Goal: Information Seeking & Learning: Learn about a topic

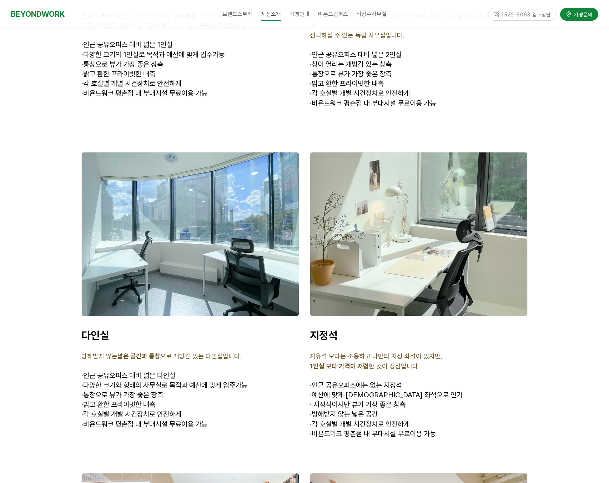
scroll to position [2163, 0]
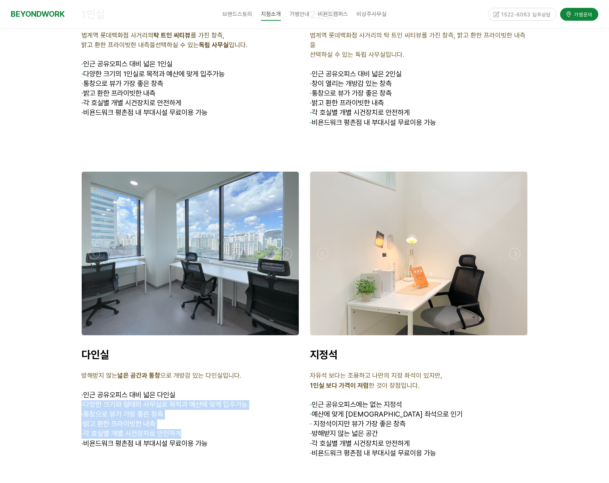
drag, startPoint x: 252, startPoint y: 353, endPoint x: 251, endPoint y: 396, distance: 43.2
click at [251, 397] on div "다인실 방해받지 않는 넓은 공간과 통창 으로 개방감 있는 다인실입니다. · 인근 공유오피스 대비 넓은 다인실 · 다양한 크기와 형태의 사무실로…" at bounding box center [190, 403] width 218 height 110
click at [251, 429] on p "· 각 호실별 개별 시건장치로 안전하게" at bounding box center [190, 434] width 218 height 10
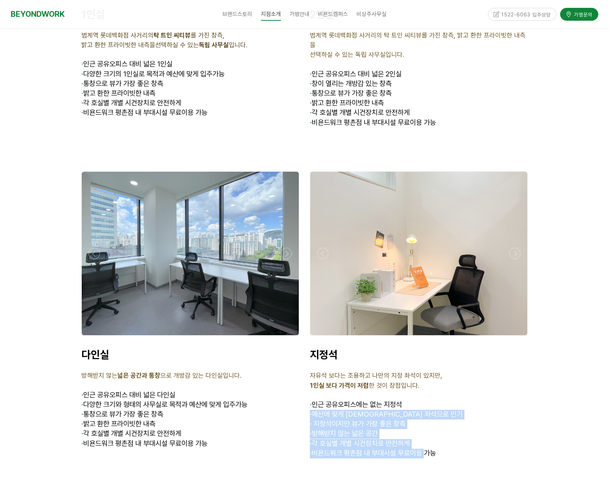
drag, startPoint x: 432, startPoint y: 366, endPoint x: 427, endPoint y: 411, distance: 45.6
click at [427, 412] on div "지정석 자유석 보다는 조용하고 나만의 지정 좌석이 있지만, 1인실 보다 가격이 저렴 한 것이 장점입니다. · 인근 공유오피스에는 없는 지정석 …" at bounding box center [419, 403] width 218 height 110
click at [427, 449] on span "· 비욘드워크 평촌점 내 부대시설 무료이용 가능" at bounding box center [373, 453] width 126 height 9
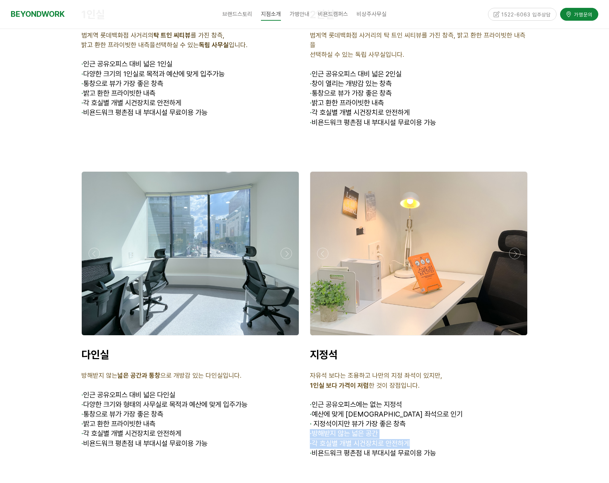
drag, startPoint x: 438, startPoint y: 408, endPoint x: 441, endPoint y: 388, distance: 19.8
click at [441, 388] on div "지정석 자유석 보다는 조용하고 나만의 지정 좌석이 있지만, 1인실 보다 가격이 저렴 한 것이 장점입니다. · 인근 공유오피스에는 없는 지정석 …" at bounding box center [419, 403] width 218 height 110
click at [441, 419] on p "· 지정석이지만 뷰가 가장 좋은 창측" at bounding box center [419, 424] width 218 height 10
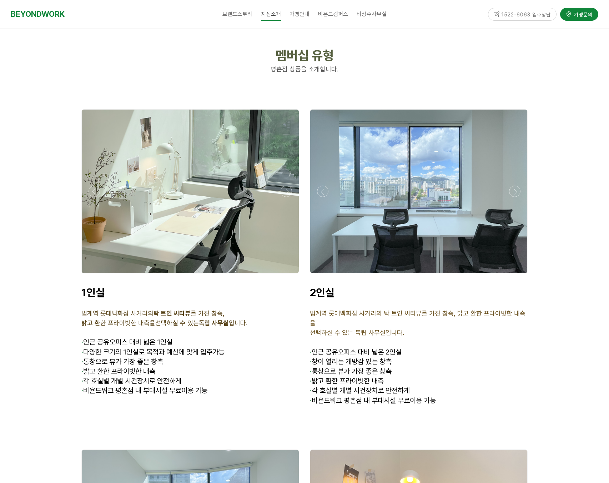
scroll to position [1874, 0]
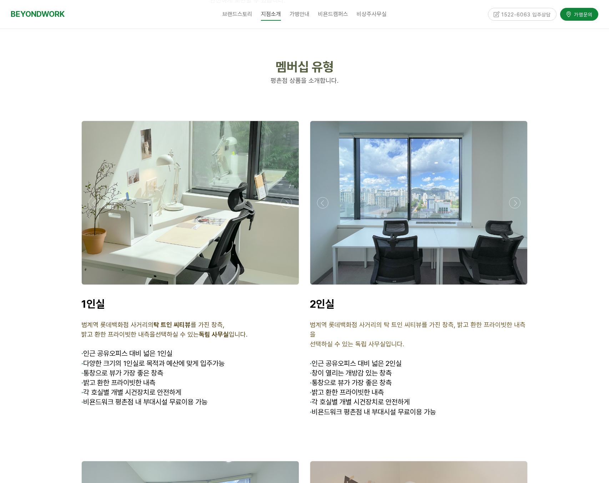
click at [220, 193] on div at bounding box center [190, 202] width 217 height 163
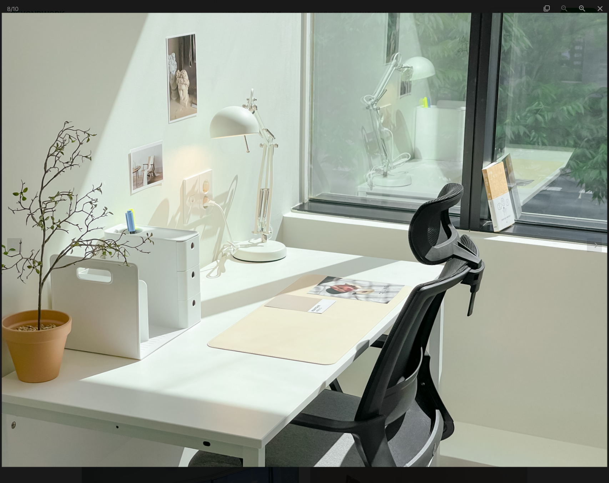
scroll to position [1888, 0]
click at [600, 9] on span at bounding box center [600, 8] width 18 height 17
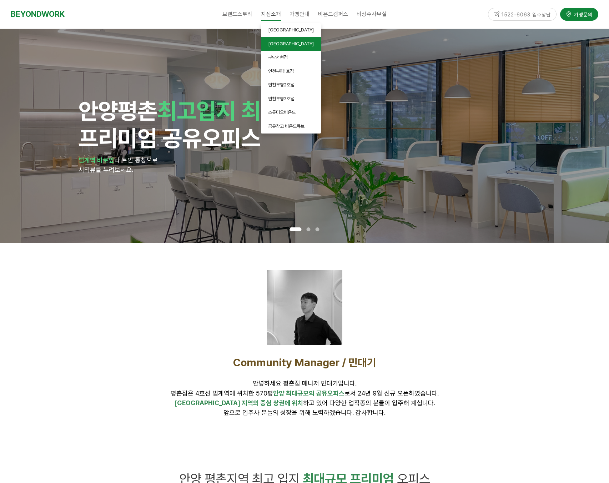
click at [287, 40] on link "[GEOGRAPHIC_DATA]" at bounding box center [291, 44] width 60 height 14
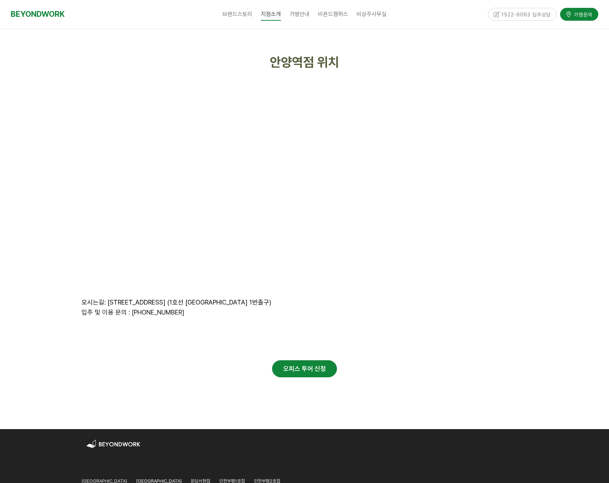
scroll to position [2882, 0]
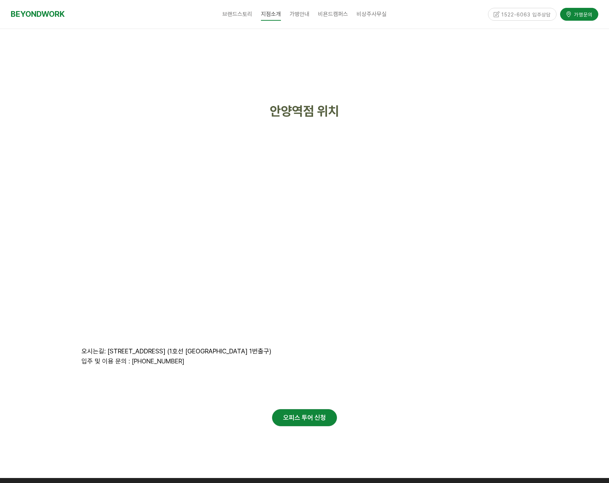
click at [188, 82] on div at bounding box center [304, 72] width 457 height 46
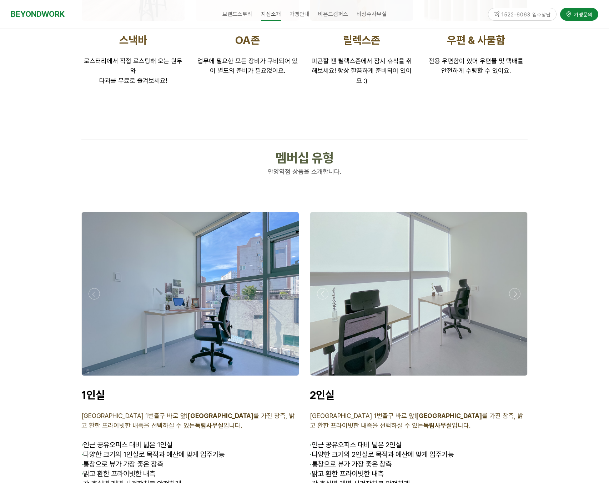
scroll to position [1474, 0]
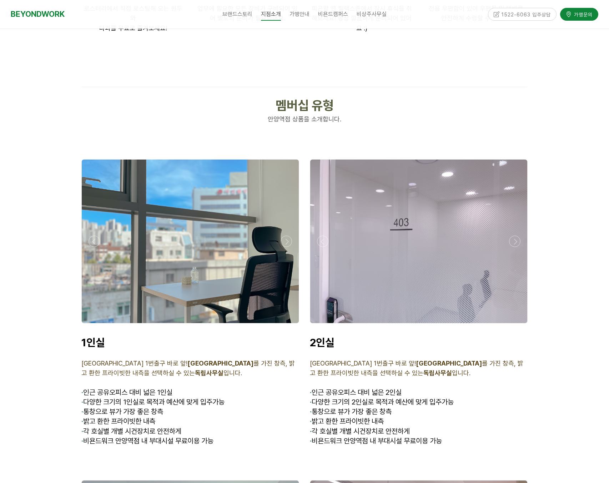
click at [285, 325] on div at bounding box center [190, 325] width 221 height 0
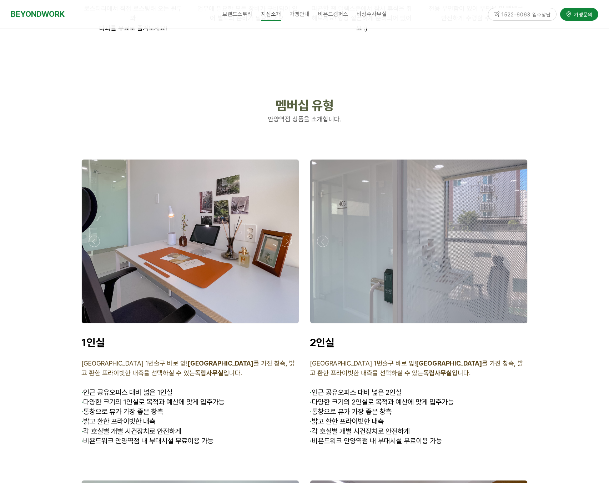
click at [285, 325] on div at bounding box center [190, 325] width 221 height 0
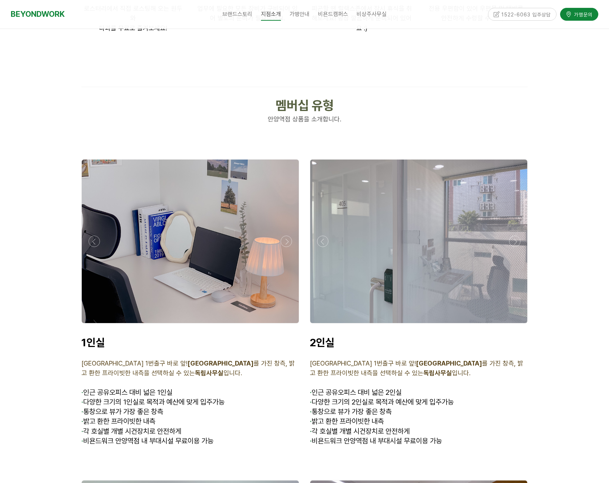
click at [285, 325] on div at bounding box center [190, 325] width 221 height 0
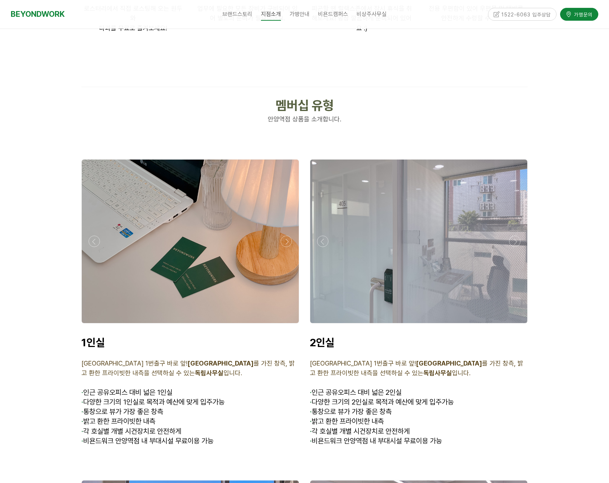
click at [285, 325] on div at bounding box center [190, 325] width 221 height 0
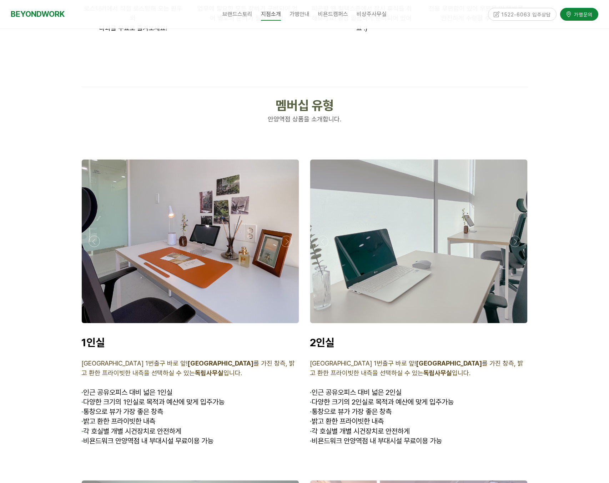
click at [519, 325] on div at bounding box center [418, 325] width 221 height 0
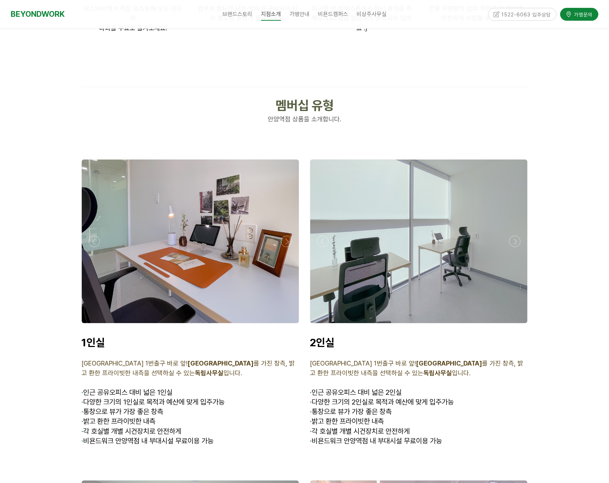
click at [514, 325] on div at bounding box center [418, 325] width 221 height 0
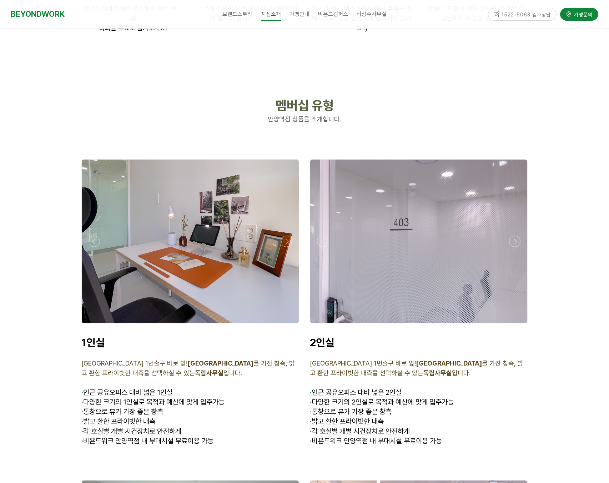
click at [514, 325] on div at bounding box center [418, 325] width 221 height 0
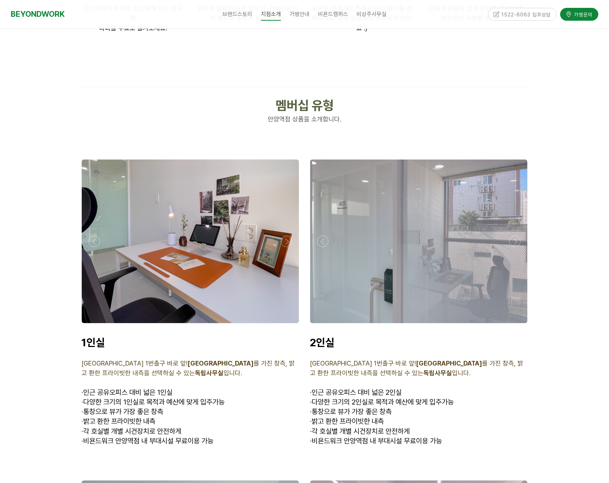
click at [514, 325] on div at bounding box center [418, 325] width 221 height 0
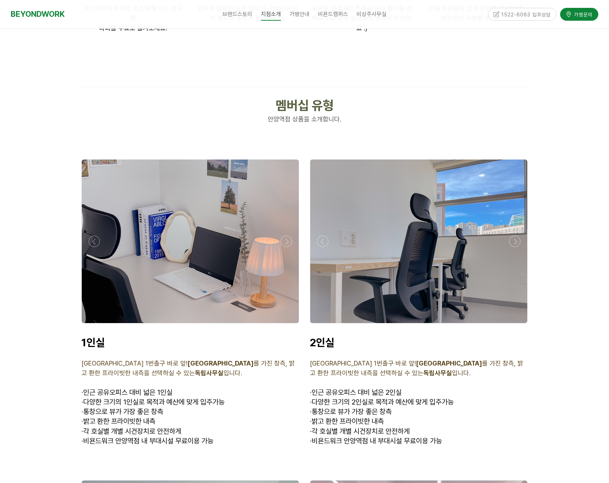
click at [514, 325] on div at bounding box center [418, 325] width 221 height 0
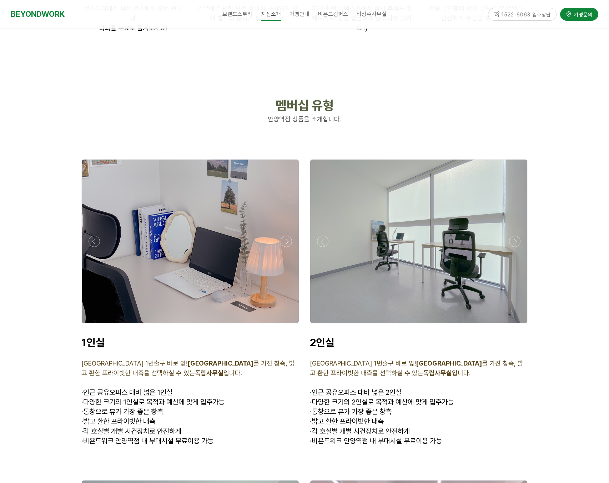
click at [514, 325] on div at bounding box center [418, 325] width 221 height 0
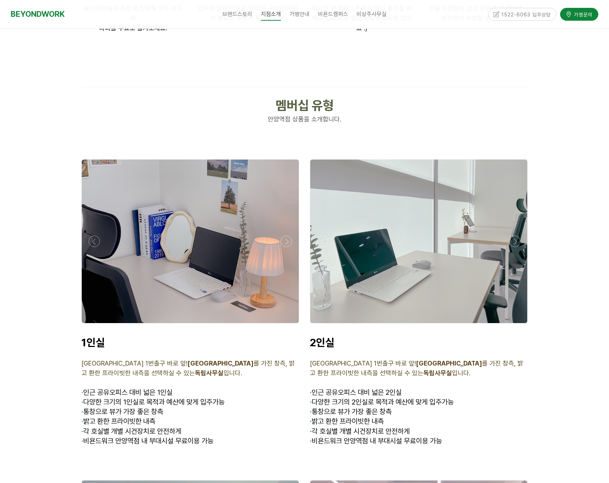
click at [514, 325] on div at bounding box center [418, 325] width 221 height 0
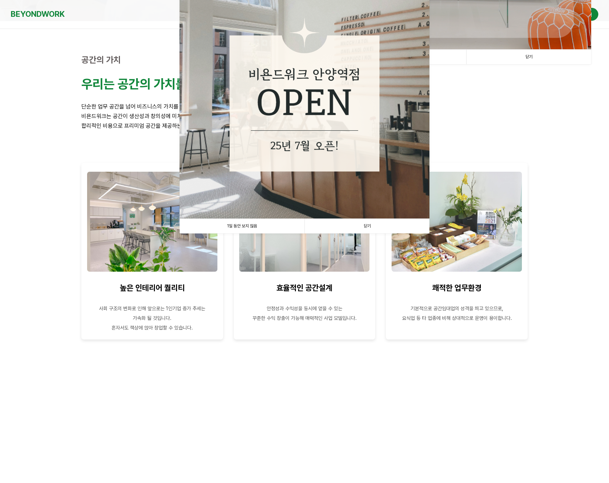
scroll to position [263, 0]
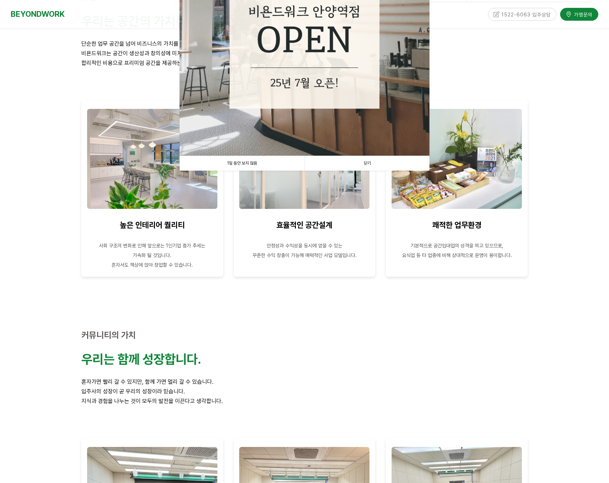
click at [245, 163] on link "1일 동안 보지 않음" at bounding box center [242, 163] width 125 height 15
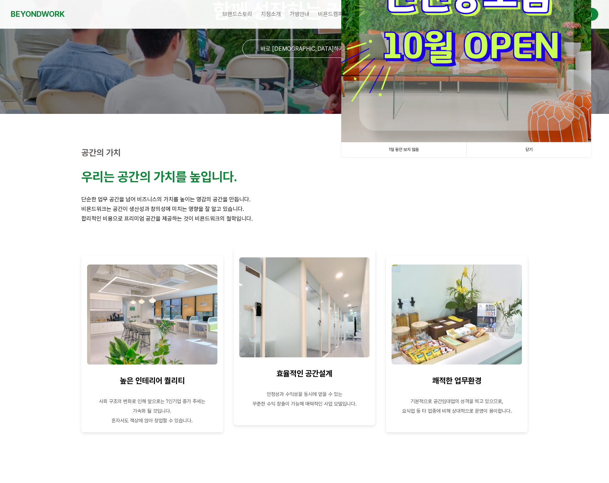
scroll to position [0, 0]
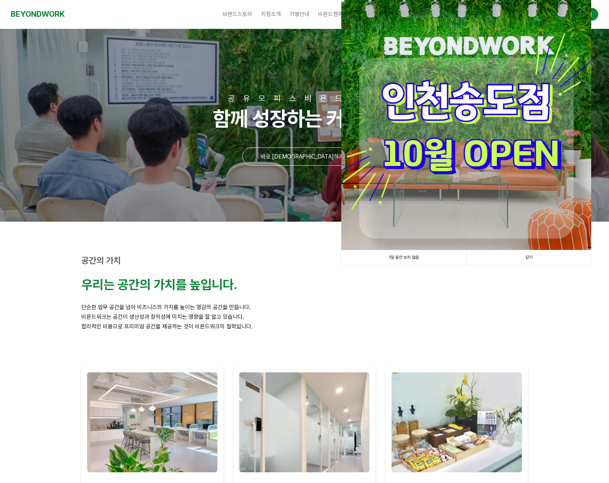
click at [400, 255] on link "1일 동안 보지 않음" at bounding box center [403, 257] width 125 height 15
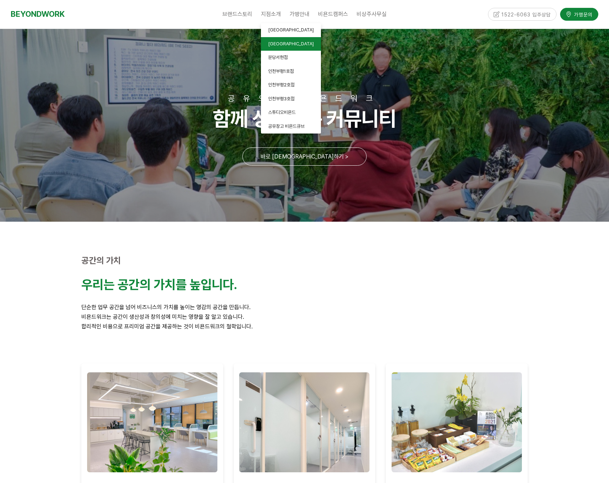
click at [283, 45] on span "[GEOGRAPHIC_DATA]" at bounding box center [291, 43] width 46 height 5
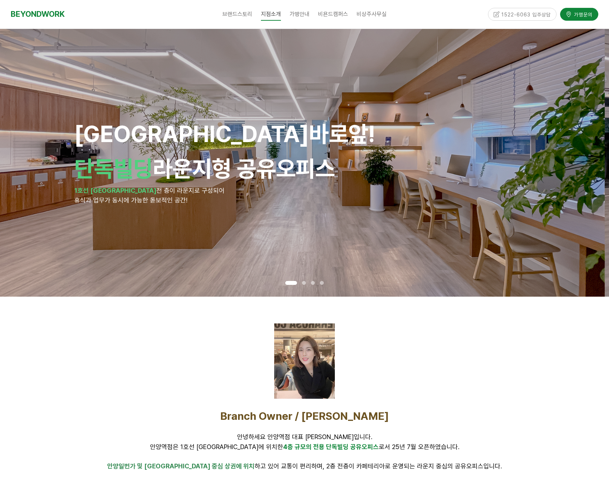
drag, startPoint x: 523, startPoint y: 182, endPoint x: 361, endPoint y: 184, distance: 161.3
click at [369, 183] on div "안양역 바로앞! 단독빌딩 라운지형 공유오피스 1호선 안양역 전 층이 라운지로 구성되어 휴식과 업무가 동시에 가능한 돋보적인 공간!" at bounding box center [300, 162] width 452 height 85
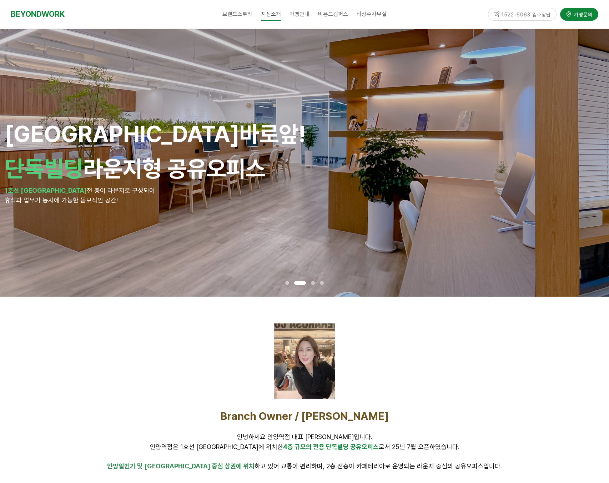
drag, startPoint x: 441, startPoint y: 201, endPoint x: 114, endPoint y: 221, distance: 327.6
click at [145, 211] on div "안양역 바로앞! 단독빌딩 라운지형 공유오피스 1호선 안양역 전 층이 라운지로 구성되어 휴식과 업무가 동시에 가능한 돋보적인 공간!" at bounding box center [231, 163] width 452 height 268
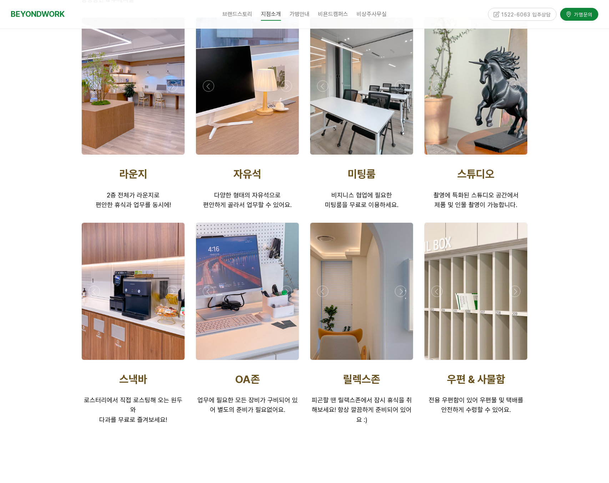
scroll to position [1233, 0]
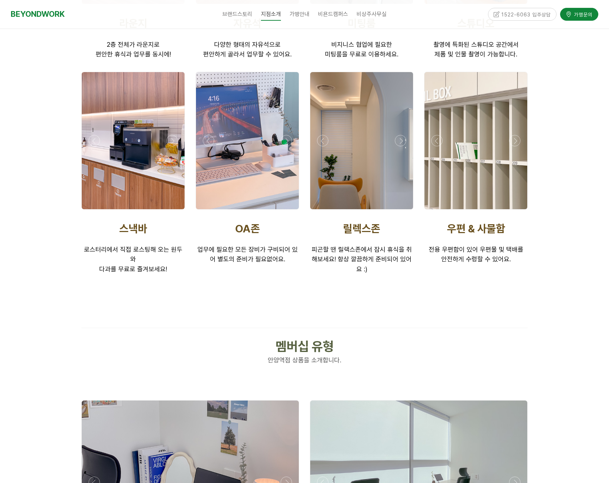
click at [193, 301] on div at bounding box center [304, 311] width 457 height 21
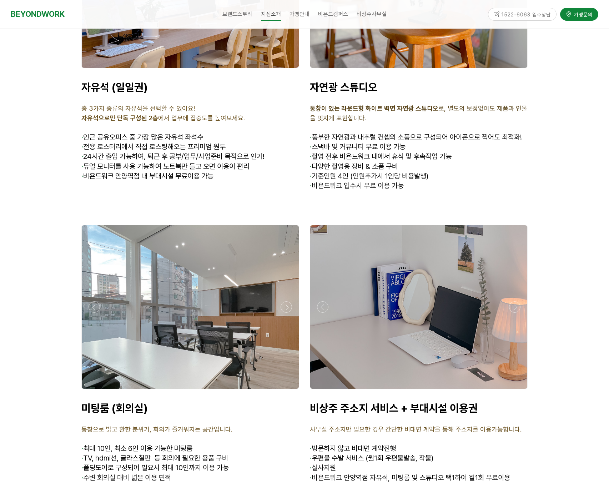
scroll to position [2170, 0]
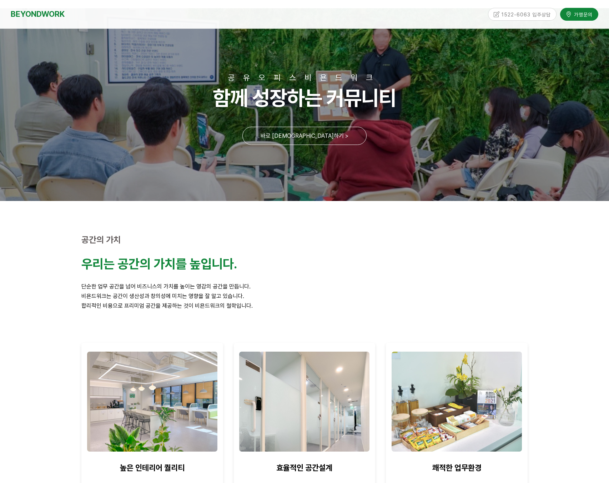
scroll to position [20, 0]
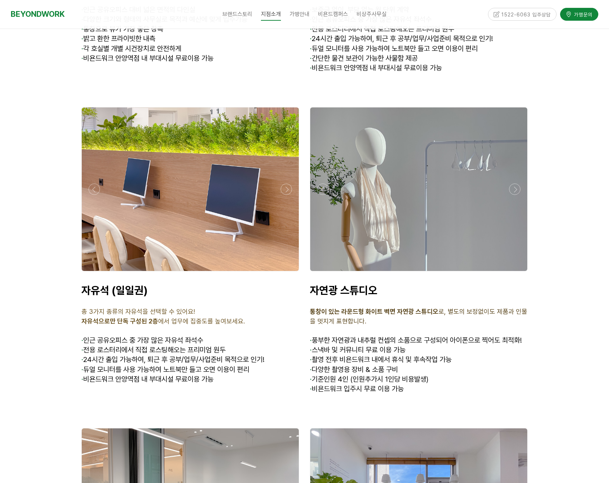
scroll to position [1961, 0]
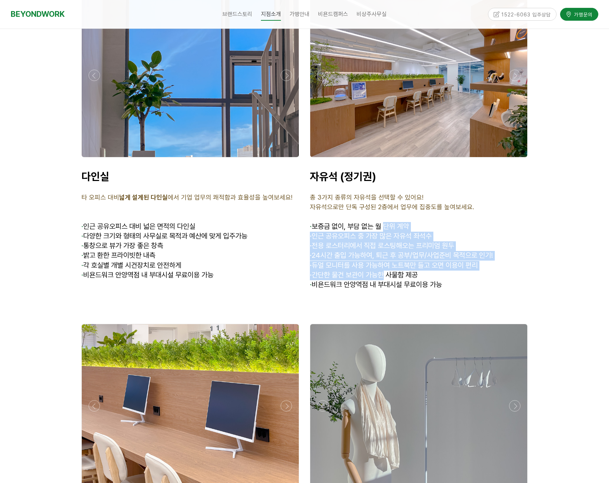
drag, startPoint x: 386, startPoint y: 214, endPoint x: 386, endPoint y: 262, distance: 48.2
click at [386, 263] on div "자유석 (정기권) 총 3가지 종류의 자유석을 선택할 수 있어요! 자유석으로만 단독 구성된 2층에서 업무에 집중도를 높여보세요. · 보증금 없이…" at bounding box center [419, 230] width 218 height 120
click at [386, 271] on span "· 간단한 물건 보관이 가능한 사물함 제공" at bounding box center [364, 275] width 108 height 9
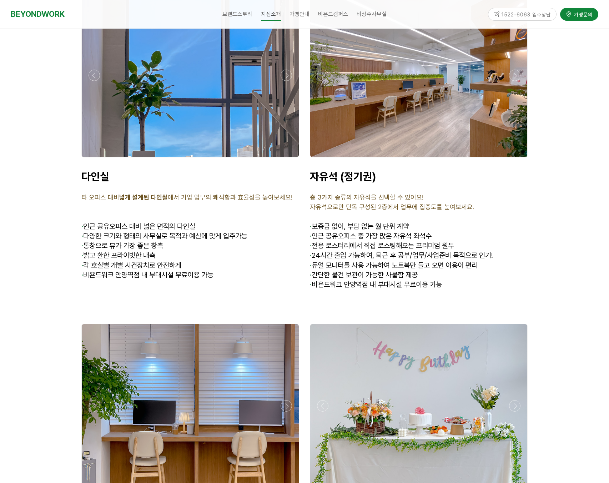
scroll to position [1969, 0]
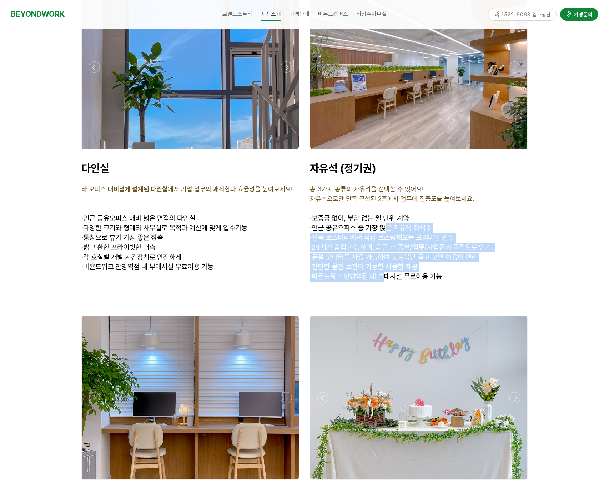
drag, startPoint x: 386, startPoint y: 262, endPoint x: 386, endPoint y: 210, distance: 52.1
click at [386, 211] on div "자유석 (정기권) 총 3가지 종류의 자유석을 선택할 수 있어요! 자유석으로만 단독 구성된 2층에서 업무에 집중도를 높여보세요. · 보증금 없이…" at bounding box center [419, 222] width 218 height 120
click at [386, 214] on span "보증금 없이, 부담 없는 월 단위 계약" at bounding box center [360, 218] width 97 height 9
drag, startPoint x: 369, startPoint y: 208, endPoint x: 370, endPoint y: 275, distance: 66.7
click at [369, 275] on div "자유석 (정기권) 총 3가지 종류의 자유석을 선택할 수 있어요! 자유석으로만 단독 구성된 2층에서 업무에 집중도를 높여보세요. · 보증금 없이…" at bounding box center [418, 221] width 228 height 131
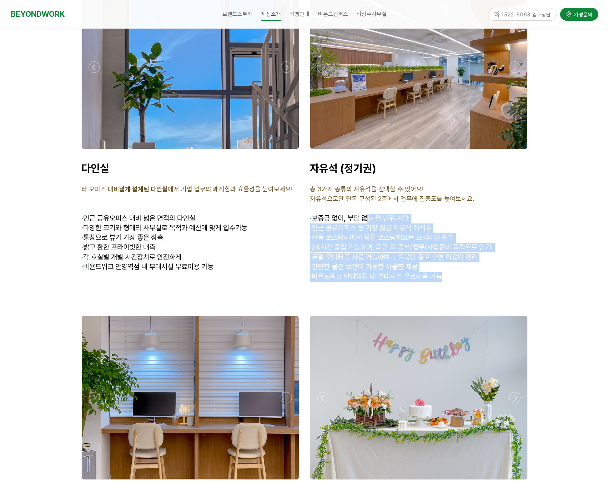
click at [370, 275] on div "자유석 (정기권) 총 3가지 종류의 자유석을 선택할 수 있어요! 자유석으로만 단독 구성된 2층에서 업무에 집중도를 높여보세요. · 보증금 없이…" at bounding box center [418, 221] width 228 height 131
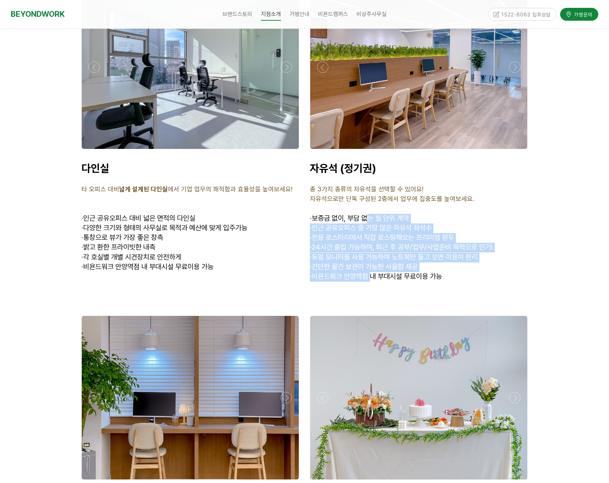
drag, startPoint x: 373, startPoint y: 264, endPoint x: 371, endPoint y: 205, distance: 58.9
click at [370, 205] on div "자유석 (정기권) 총 3가지 종류의 자유석을 선택할 수 있어요! 자유석으로만 단독 구성된 2층에서 업무에 집중도를 높여보세요. · 보증금 없이…" at bounding box center [419, 222] width 218 height 120
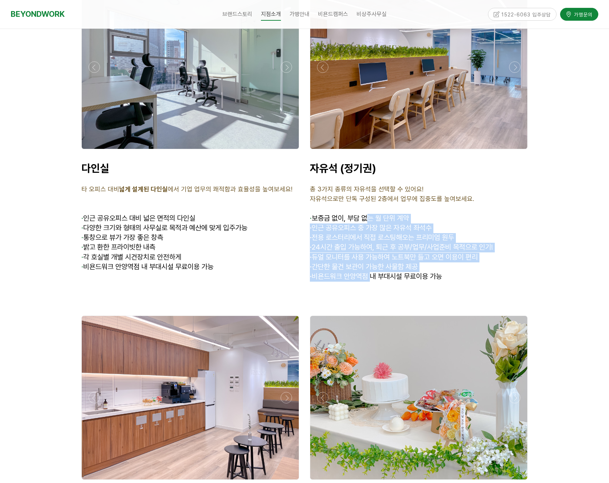
click at [371, 214] on span "보증금 없이, 부담 없는 월 단위 계약" at bounding box center [360, 218] width 97 height 9
drag, startPoint x: 367, startPoint y: 205, endPoint x: 366, endPoint y: 246, distance: 41.1
click at [366, 246] on div "자유석 (정기권) 총 3가지 종류의 자유석을 선택할 수 있어요! 자유석으로만 단독 구성된 2층에서 업무에 집중도를 높여보세요. · 보증금 없이…" at bounding box center [419, 222] width 218 height 120
click at [366, 253] on span "· 듀얼 모니터를 사용 가능하여 노트북만 들고 오면 이용이 편리" at bounding box center [394, 257] width 168 height 9
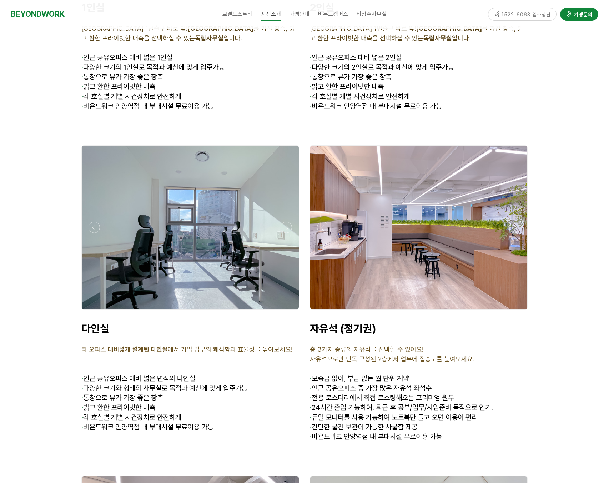
scroll to position [1710, 0]
